Goal: Communication & Community: Answer question/provide support

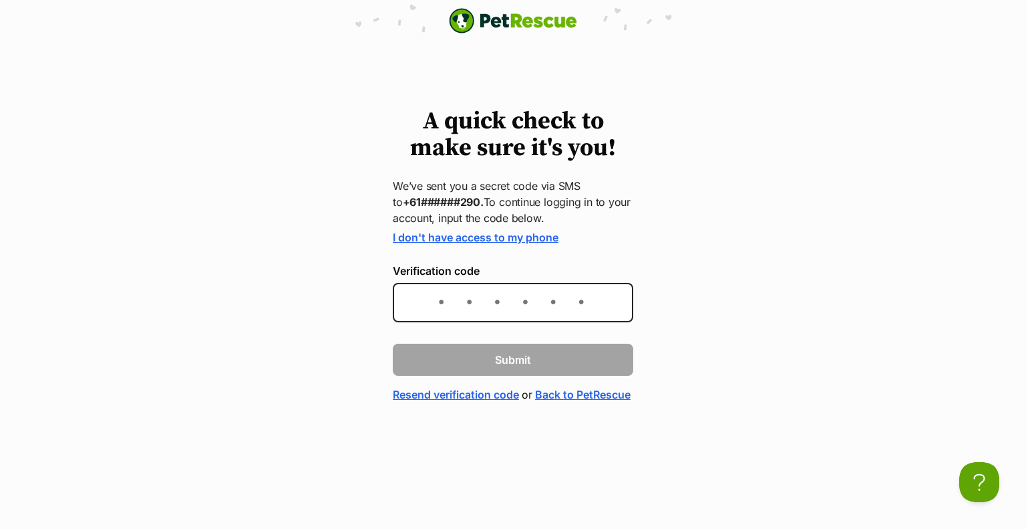
click at [525, 241] on link "I don't have access to my phone" at bounding box center [476, 237] width 166 height 13
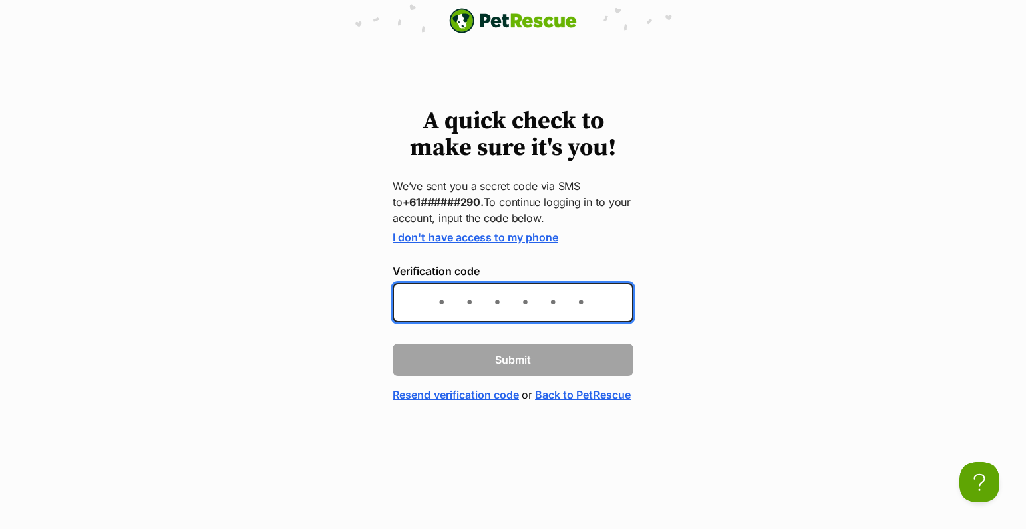
click at [541, 308] on input "Verification code" at bounding box center [513, 302] width 241 height 39
paste input "091089"
type input "091089"
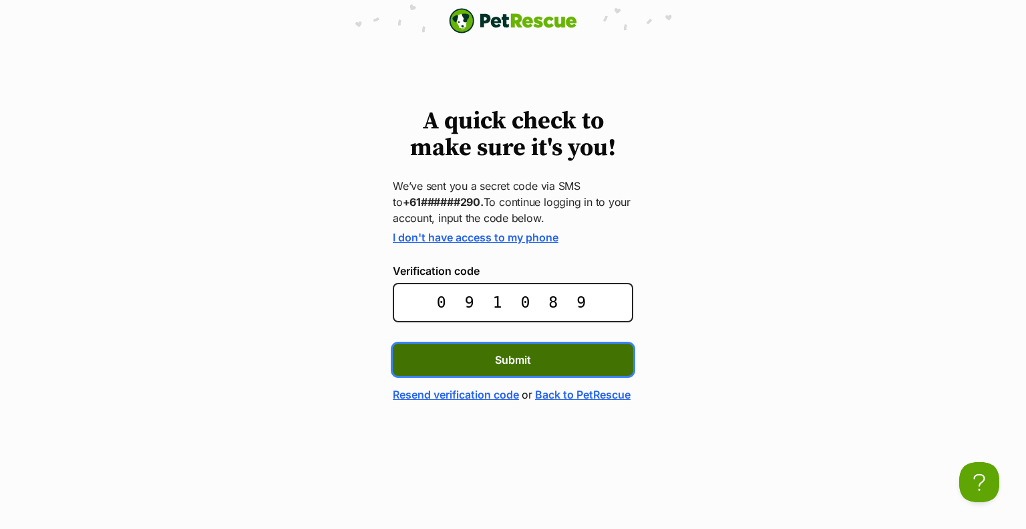
click at [500, 363] on span "Submit" at bounding box center [513, 360] width 36 height 16
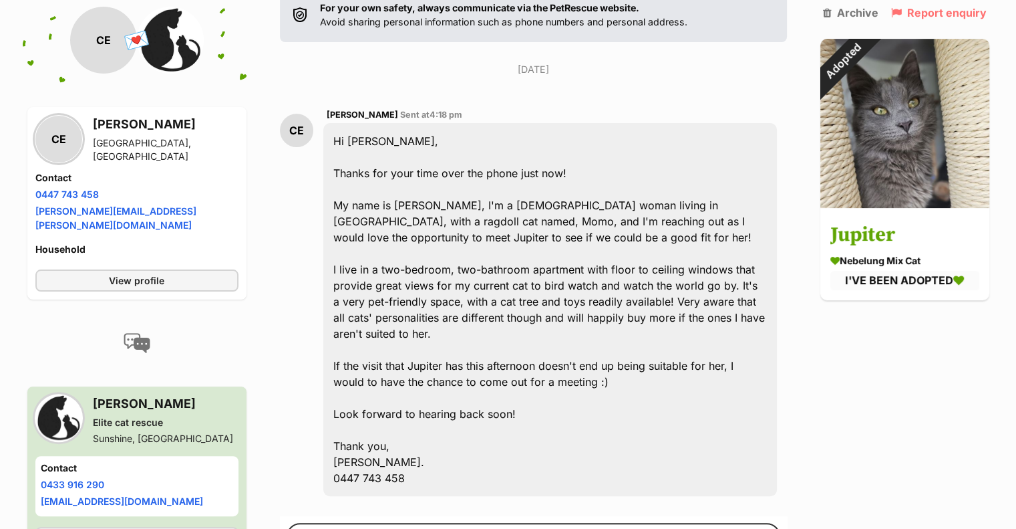
scroll to position [305, 0]
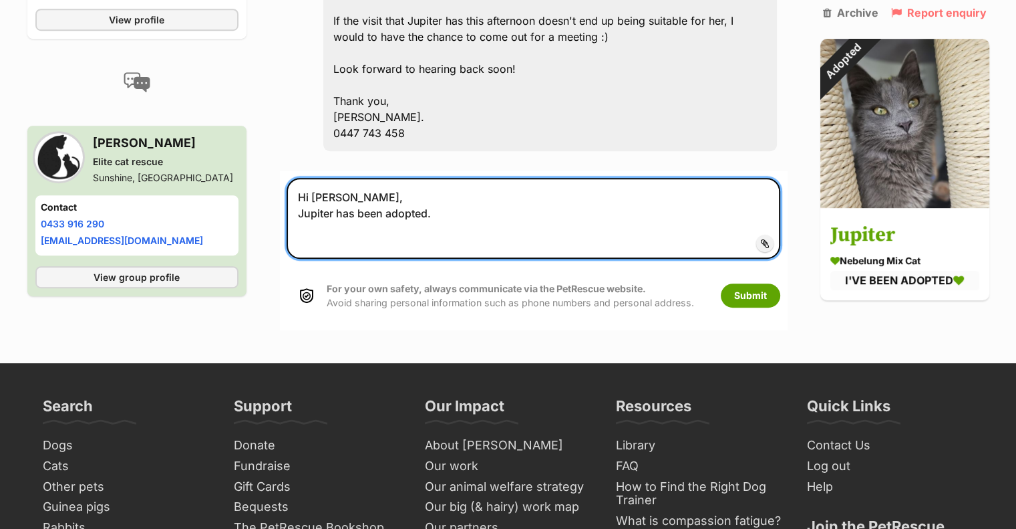
scroll to position [654, 0]
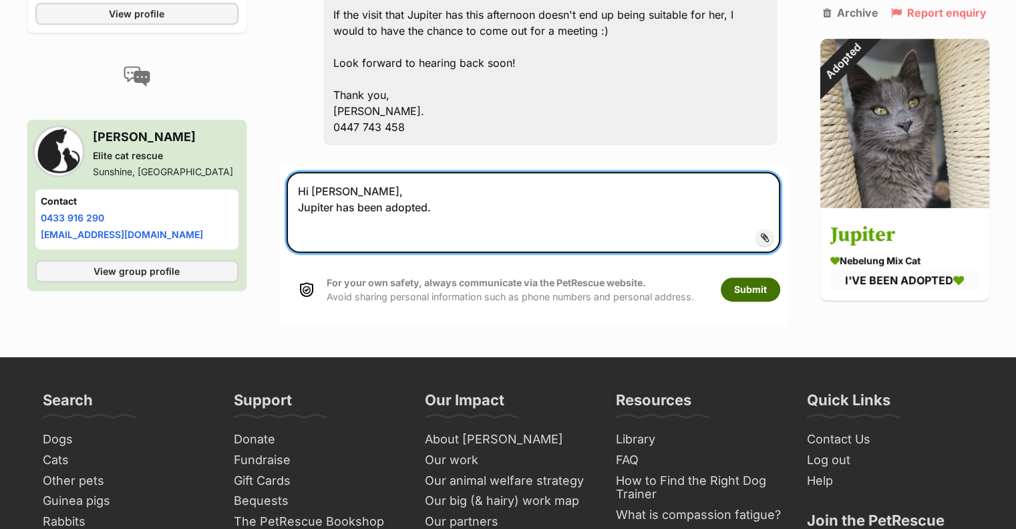
type textarea "Hi Chelsey, Jupiter has been adopted."
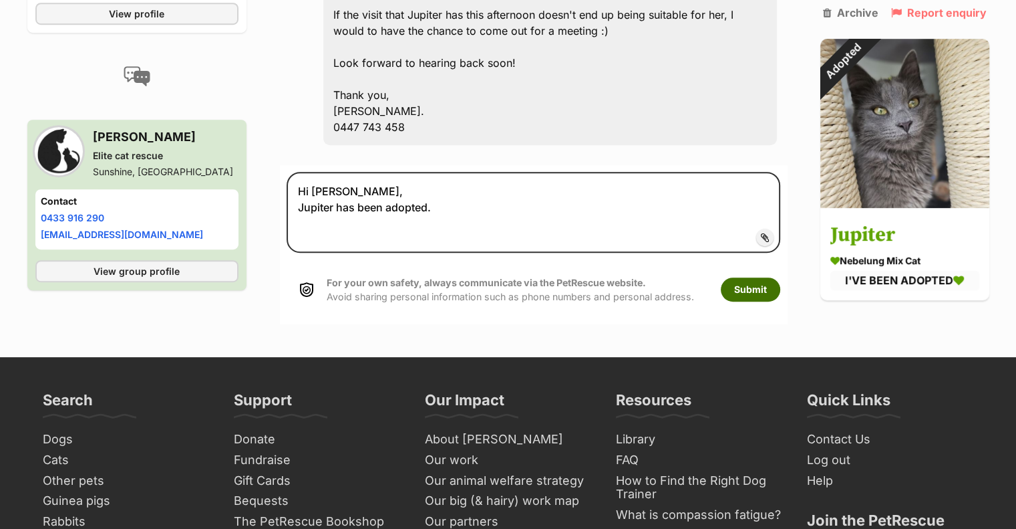
click at [758, 277] on button "Submit" at bounding box center [750, 289] width 59 height 24
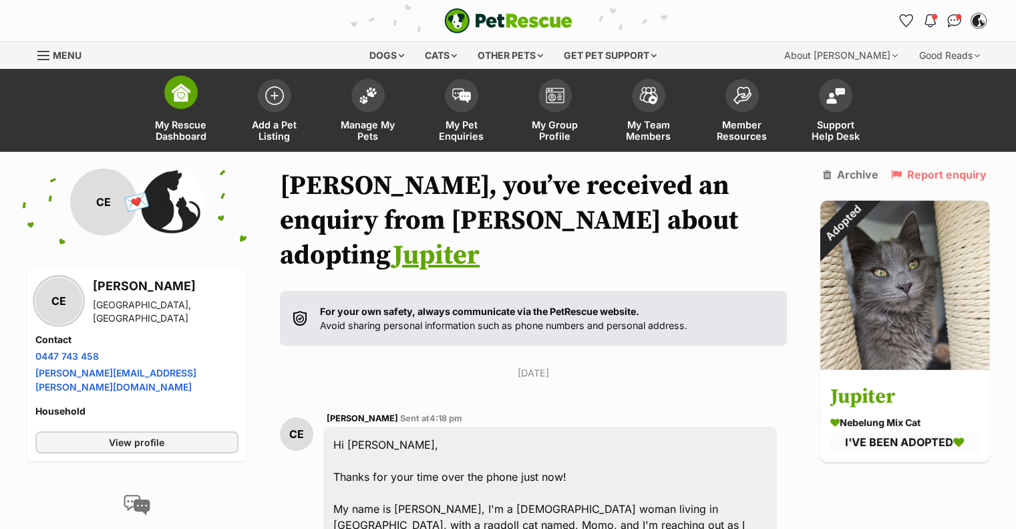
click at [190, 102] on span at bounding box center [180, 92] width 33 height 33
